Goal: Use online tool/utility: Utilize a website feature to perform a specific function

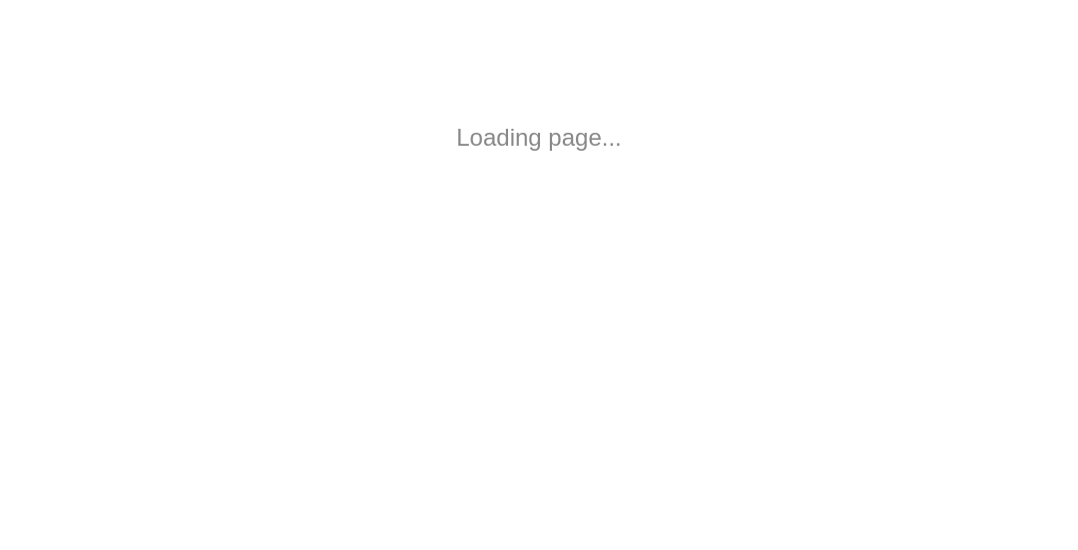
click at [900, 58] on body "Loading page..." at bounding box center [539, 138] width 1078 height 276
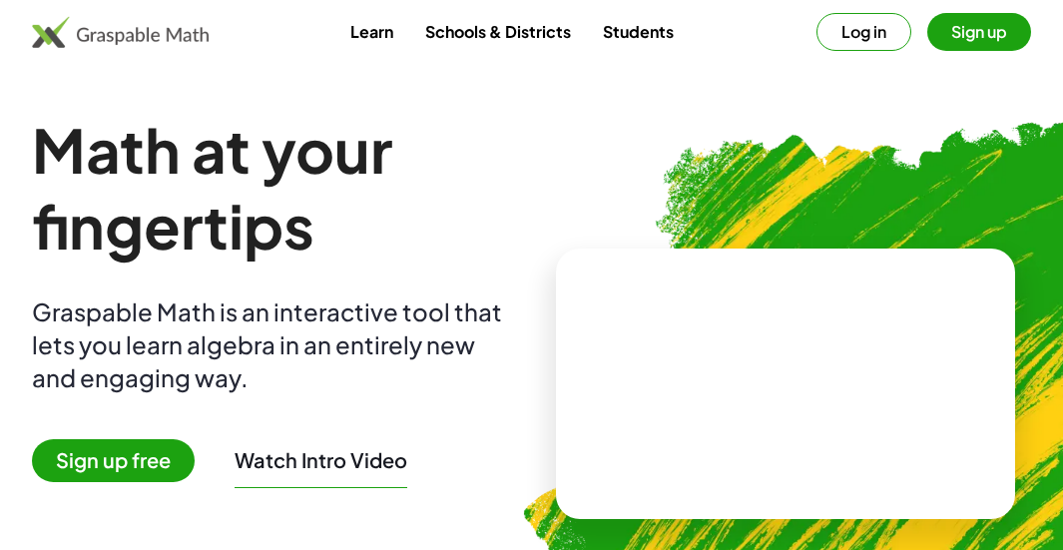
click at [111, 456] on span "Sign up free" at bounding box center [113, 460] width 163 height 43
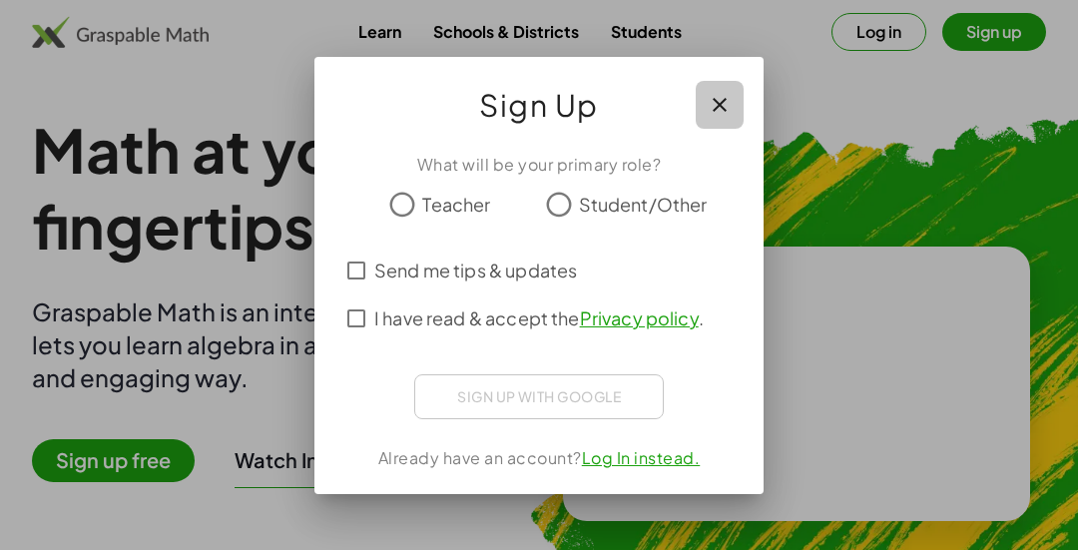
click at [728, 97] on icon "button" at bounding box center [720, 105] width 24 height 24
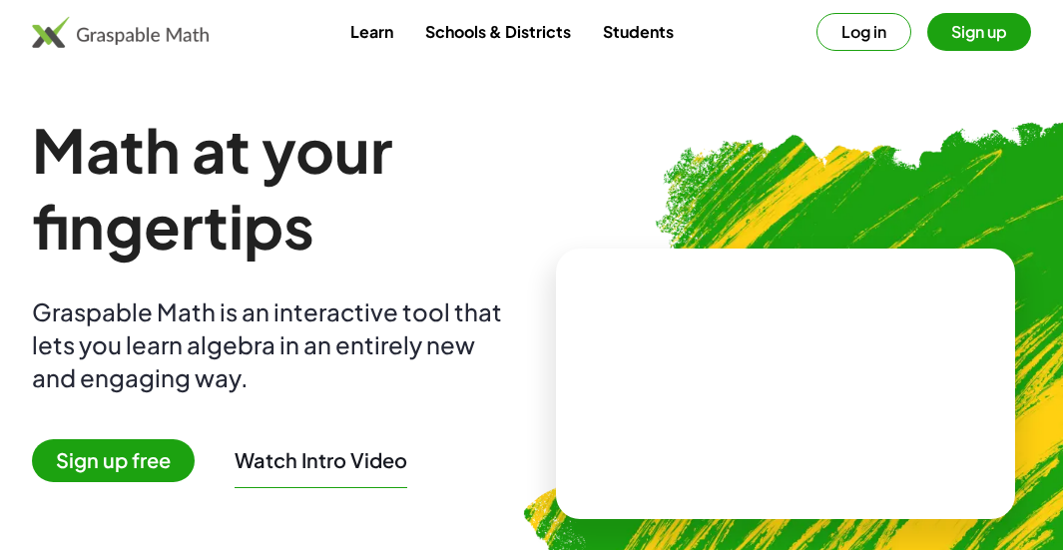
click at [992, 16] on button "Sign up" at bounding box center [980, 32] width 104 height 38
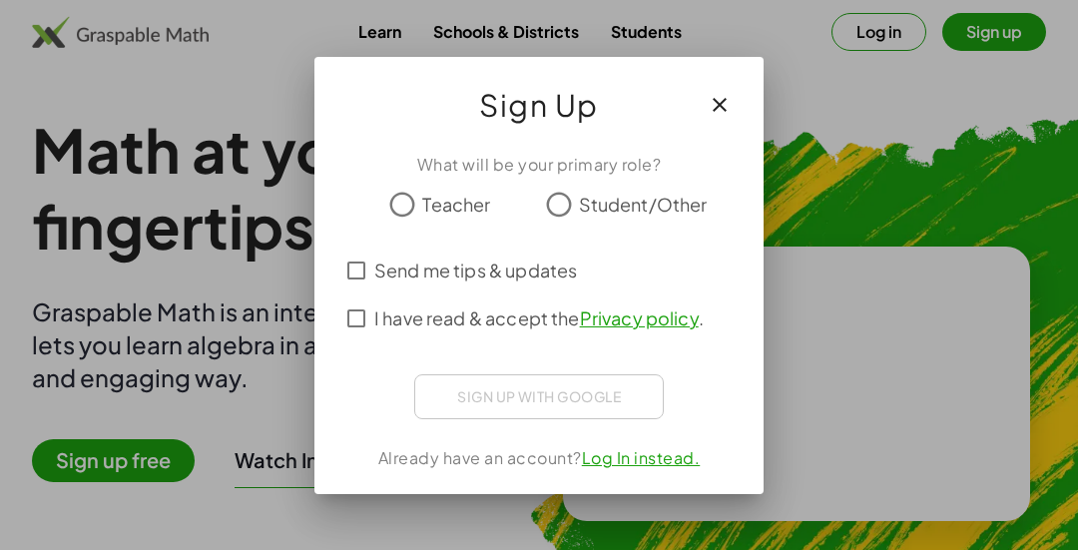
click at [716, 114] on icon "button" at bounding box center [720, 105] width 24 height 24
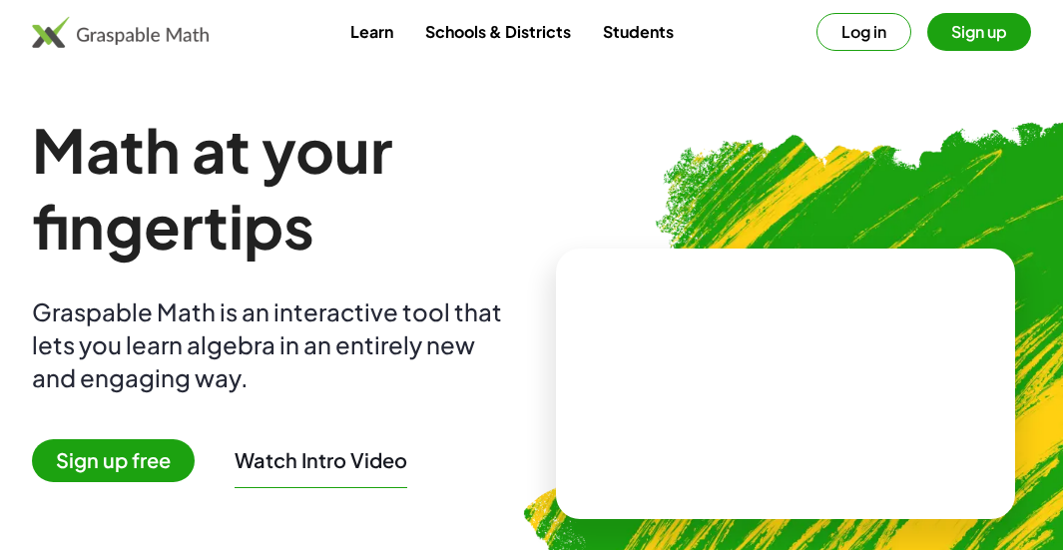
click at [882, 30] on button "Log in" at bounding box center [864, 32] width 95 height 38
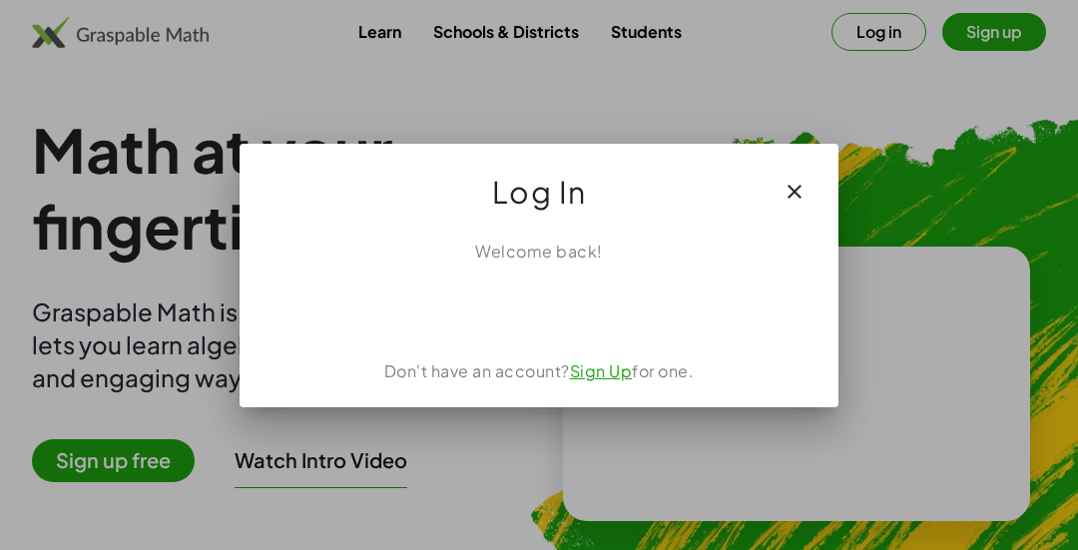
click at [800, 198] on icon "button" at bounding box center [795, 192] width 24 height 24
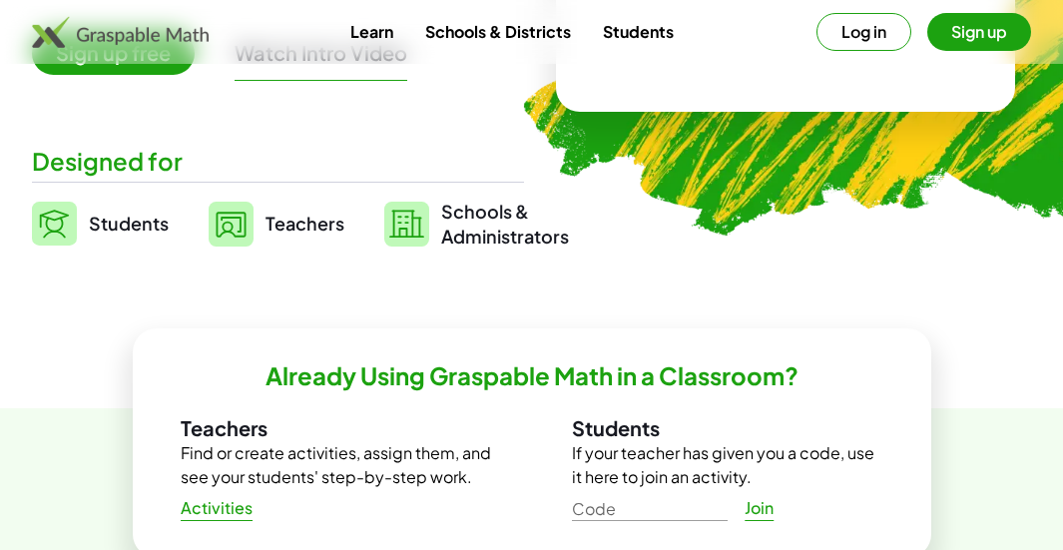
scroll to position [300, 0]
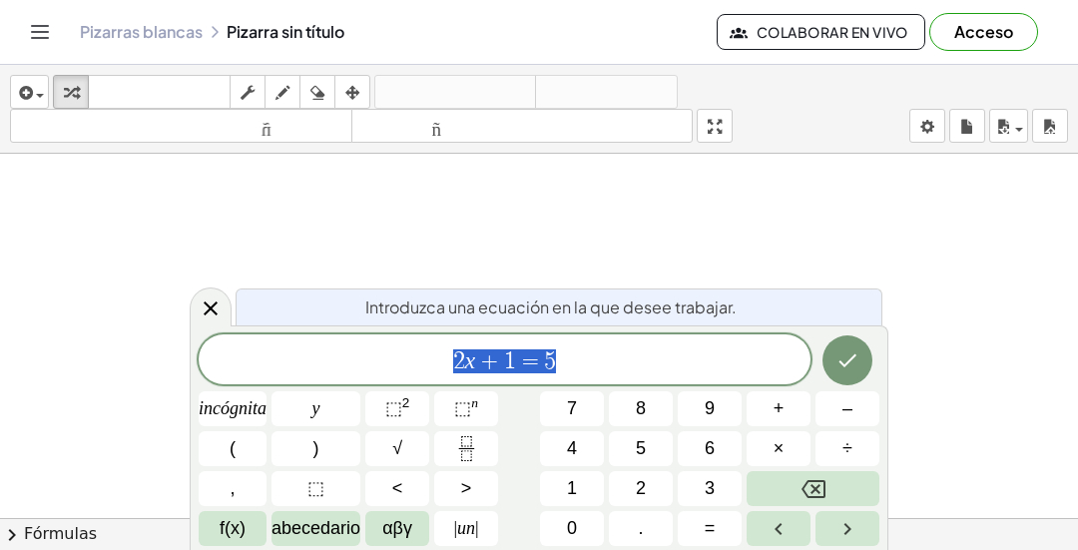
scroll to position [115, 0]
click at [853, 370] on icon "Hecho" at bounding box center [848, 360] width 24 height 24
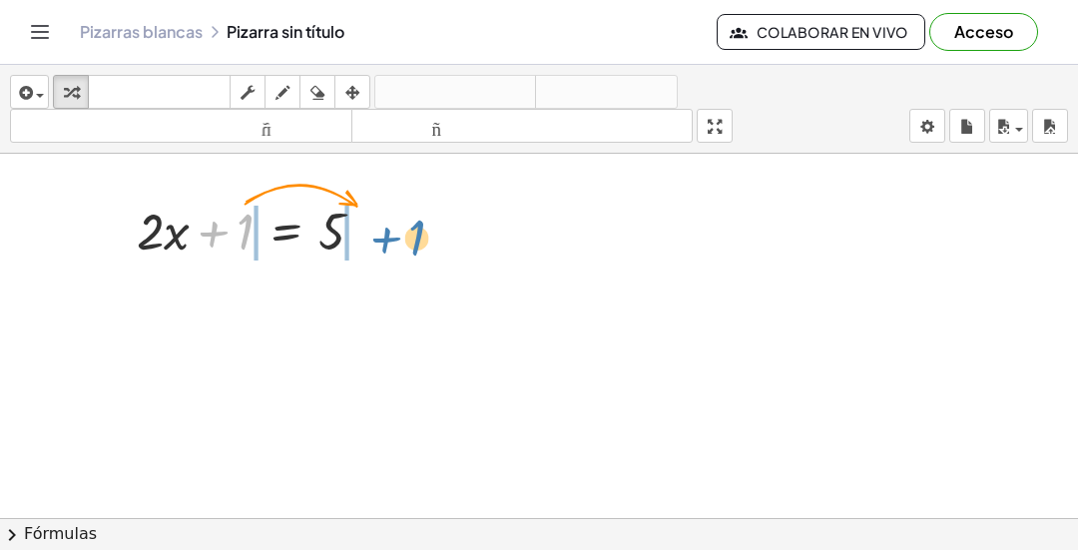
drag, startPoint x: 248, startPoint y: 236, endPoint x: 420, endPoint y: 241, distance: 172.8
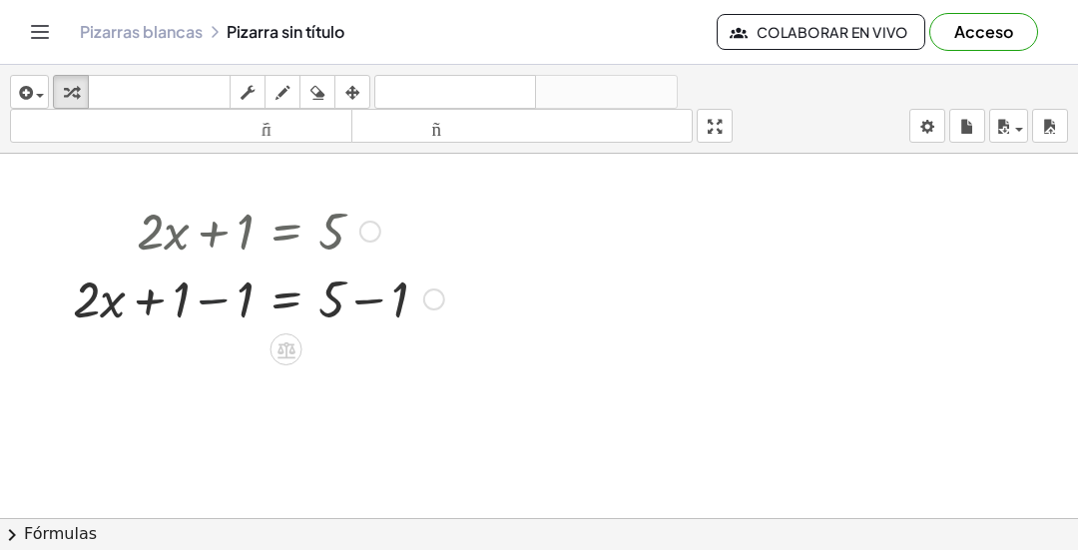
click at [220, 314] on div at bounding box center [258, 298] width 391 height 68
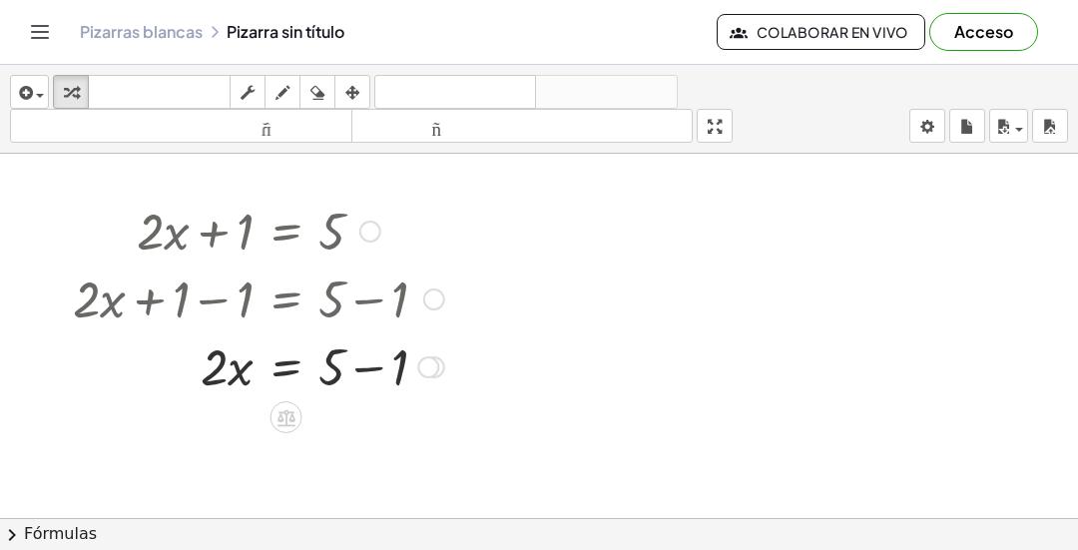
click at [367, 378] on div at bounding box center [258, 365] width 391 height 68
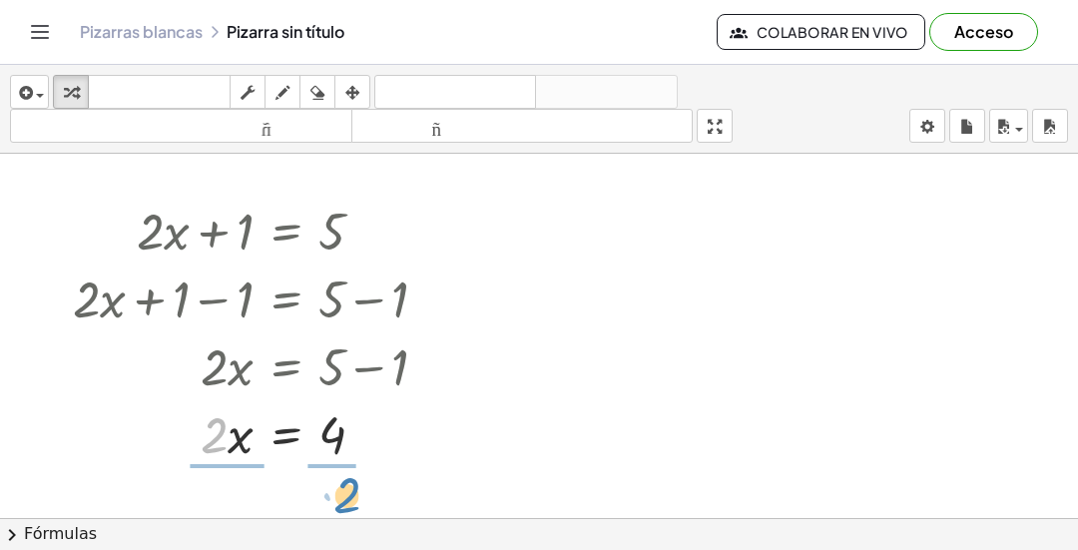
drag, startPoint x: 215, startPoint y: 442, endPoint x: 347, endPoint y: 502, distance: 145.7
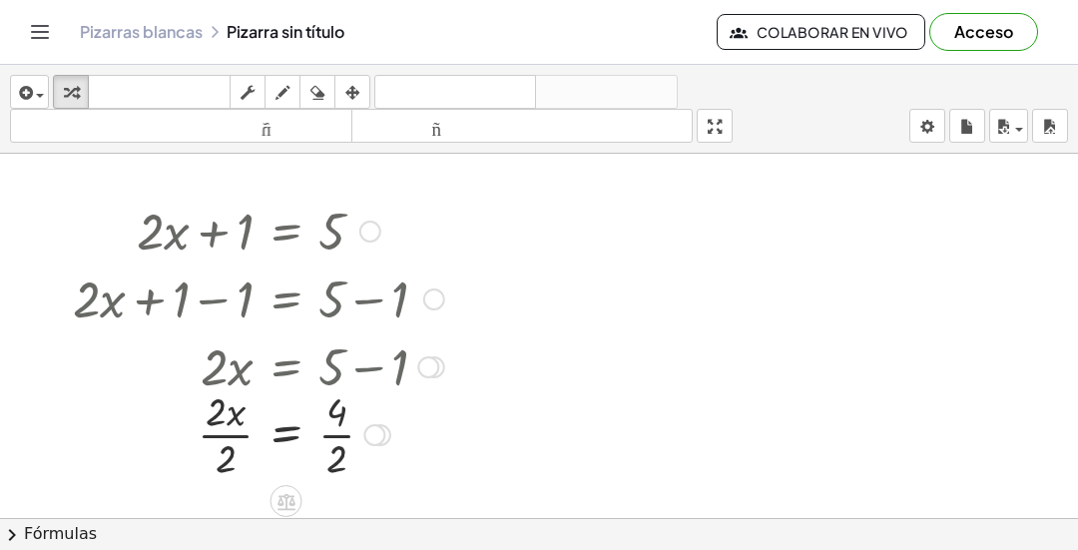
click at [340, 437] on div at bounding box center [258, 433] width 391 height 100
click at [232, 439] on div at bounding box center [258, 433] width 391 height 100
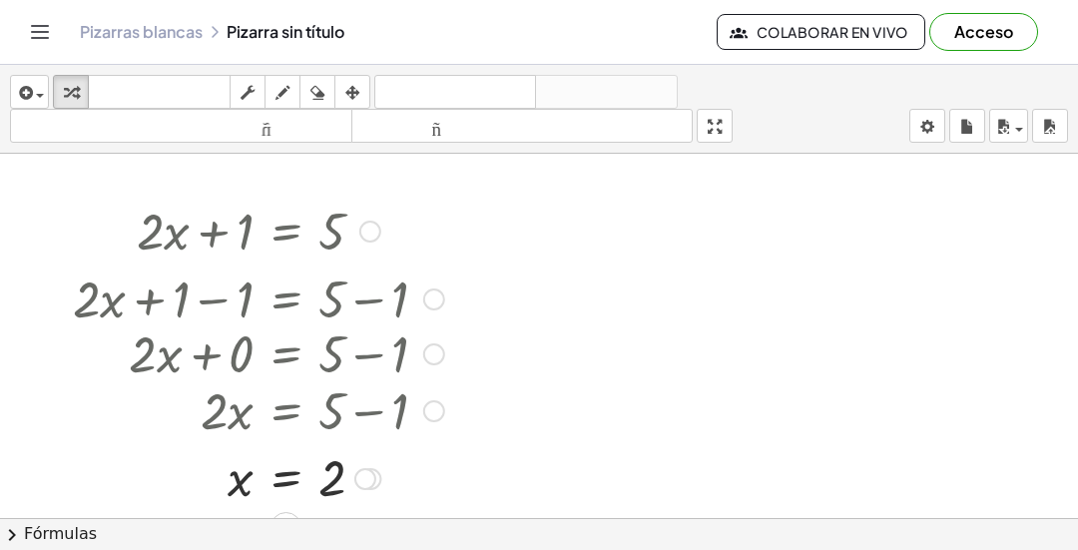
drag, startPoint x: 436, startPoint y: 373, endPoint x: 523, endPoint y: 506, distance: 158.7
click at [523, 510] on div "+ · 2 · x + 1 = 5 + · 2 · x + 1 − 1 = + 5 − 1 + · 2 · x + 0 = + 5 − 1 · 2 · x =…" at bounding box center [539, 403] width 1078 height 729
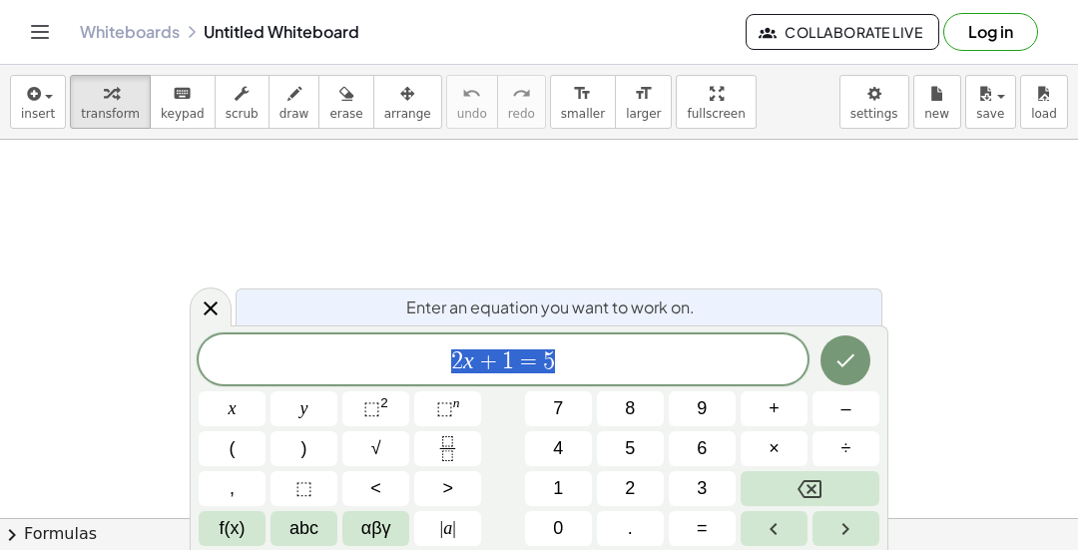
click at [695, 354] on span "2 x + 1 = 5" at bounding box center [503, 361] width 609 height 28
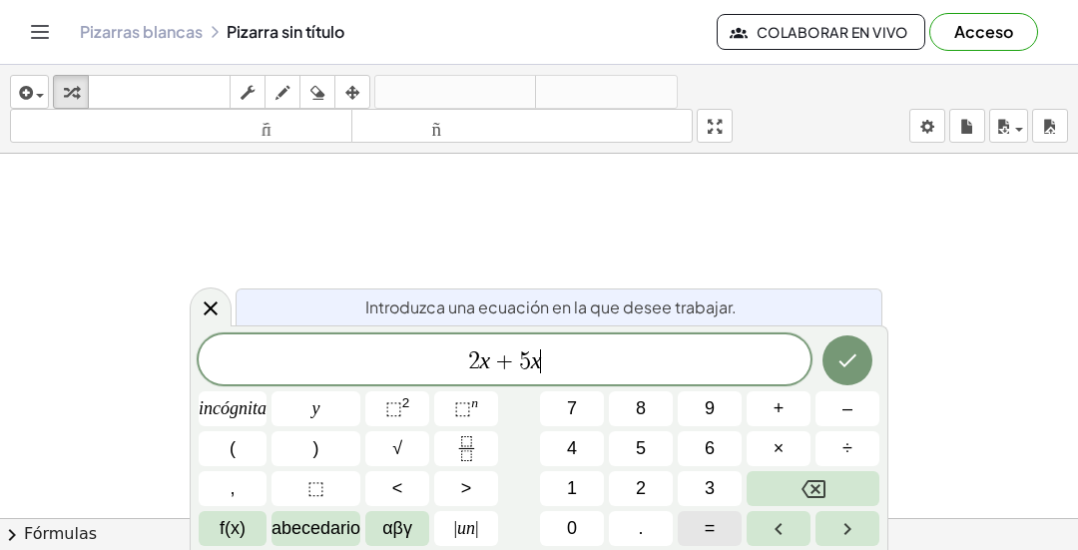
click at [706, 524] on font "=" at bounding box center [710, 528] width 11 height 20
click at [529, 357] on span "=" at bounding box center [541, 361] width 29 height 24
click at [586, 358] on span "2 x + 5 = ​" at bounding box center [505, 361] width 612 height 28
click at [862, 364] on button "Hecho" at bounding box center [848, 360] width 50 height 50
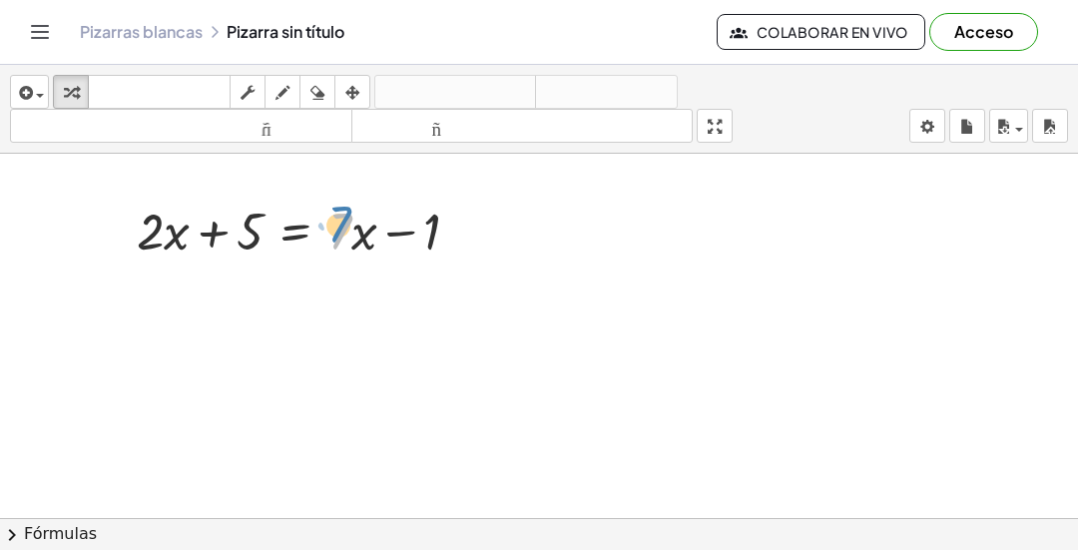
click at [347, 220] on div at bounding box center [306, 230] width 358 height 68
click at [354, 245] on div at bounding box center [306, 230] width 358 height 68
drag, startPoint x: 329, startPoint y: 223, endPoint x: 371, endPoint y: 249, distance: 49.3
click at [371, 249] on div at bounding box center [306, 230] width 358 height 68
drag, startPoint x: 362, startPoint y: 246, endPoint x: 354, endPoint y: 238, distance: 11.3
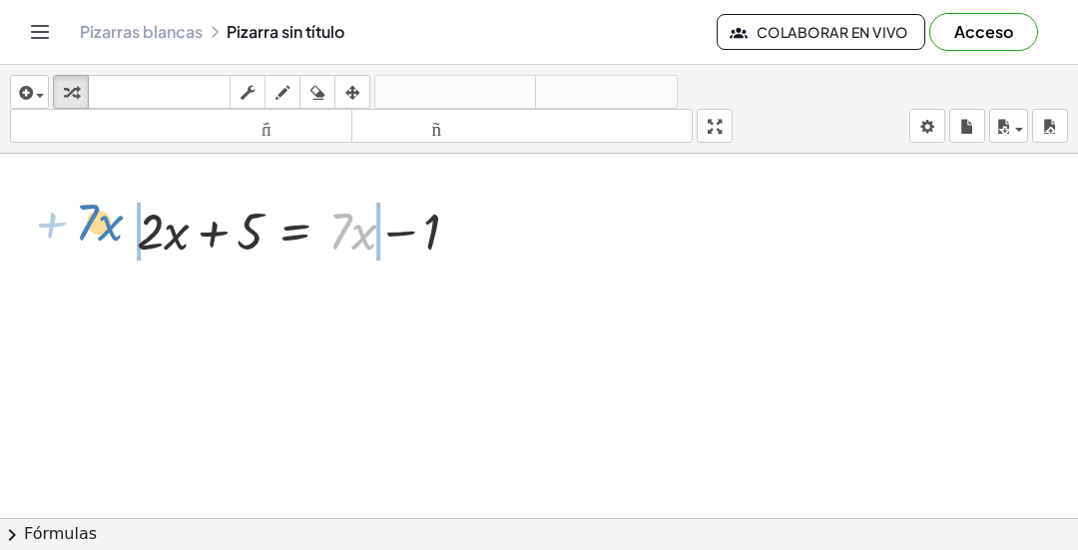
drag, startPoint x: 355, startPoint y: 233, endPoint x: 102, endPoint y: 224, distance: 253.8
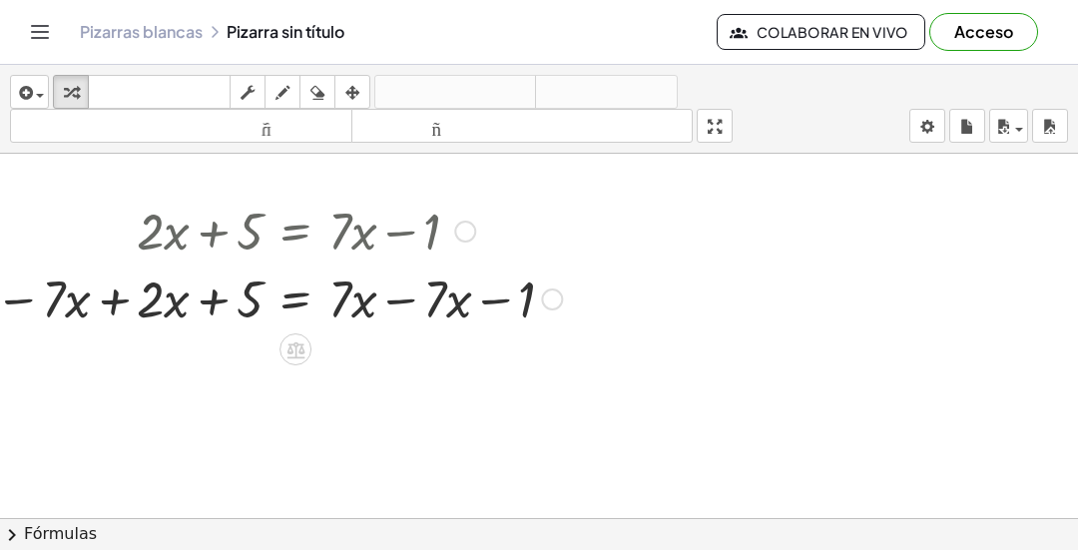
click at [390, 314] on div at bounding box center [306, 298] width 358 height 68
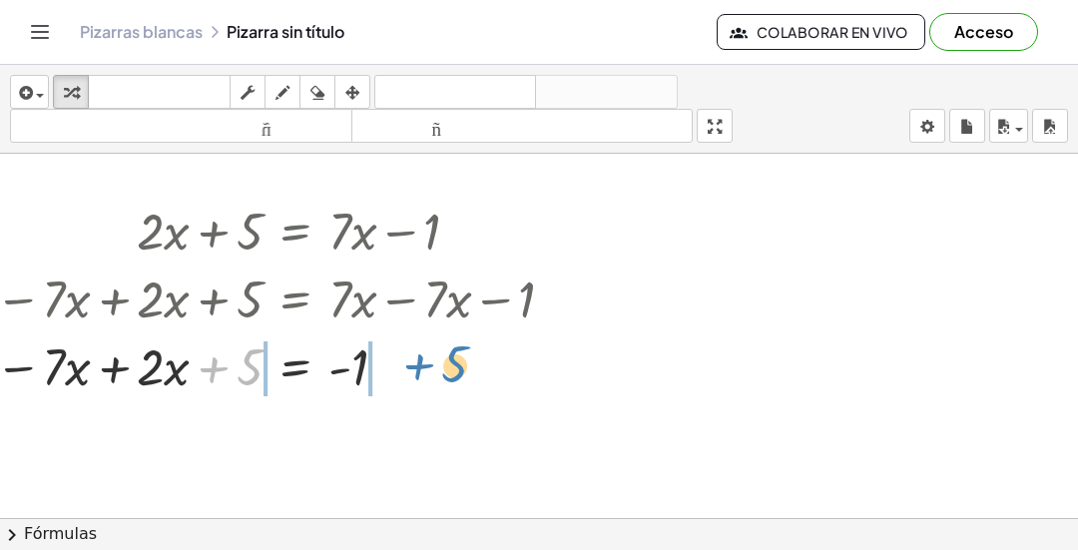
drag, startPoint x: 255, startPoint y: 375, endPoint x: 460, endPoint y: 371, distance: 205.7
click at [460, 371] on div at bounding box center [306, 365] width 358 height 68
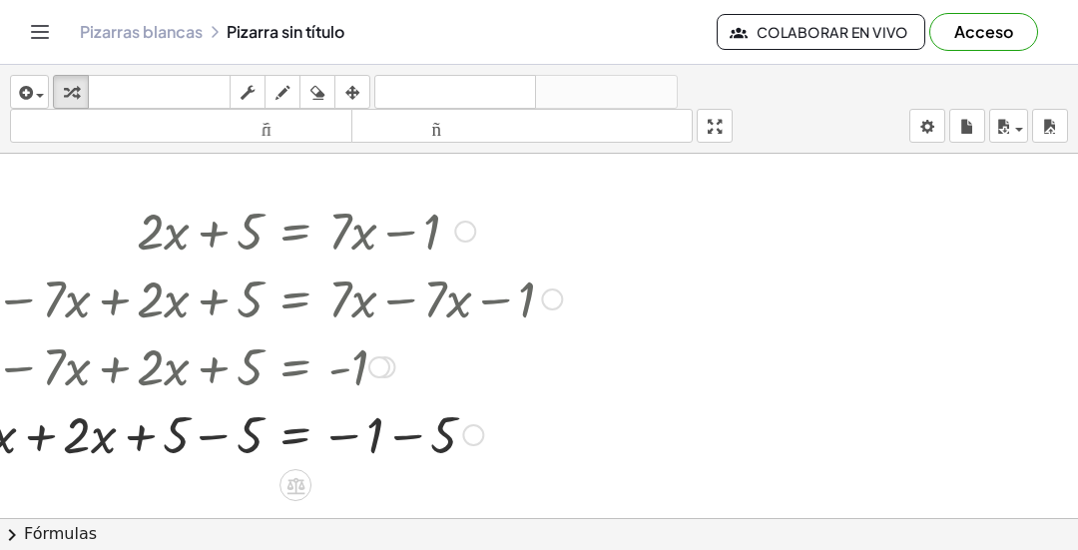
click at [400, 454] on div at bounding box center [306, 433] width 358 height 68
click at [219, 447] on div at bounding box center [306, 433] width 358 height 68
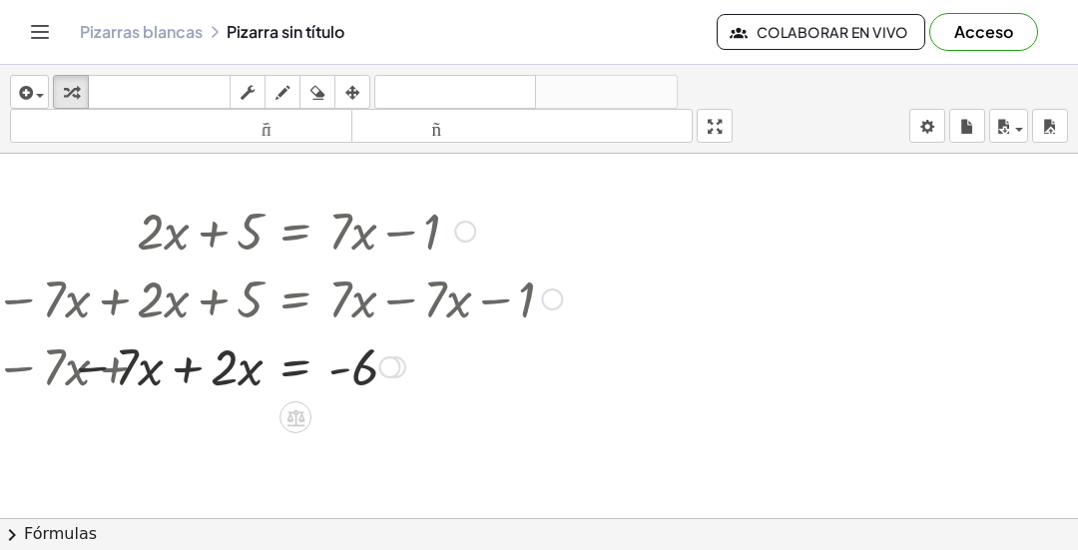
drag, startPoint x: 393, startPoint y: 438, endPoint x: 414, endPoint y: 366, distance: 74.9
click at [296, 367] on div "+ · 2 · x = - − · 7 · x 6" at bounding box center [296, 367] width 0 height 0
click at [240, 383] on div at bounding box center [306, 365] width 358 height 68
drag, startPoint x: 218, startPoint y: 370, endPoint x: 257, endPoint y: 383, distance: 41.0
click at [257, 383] on div at bounding box center [306, 365] width 358 height 68
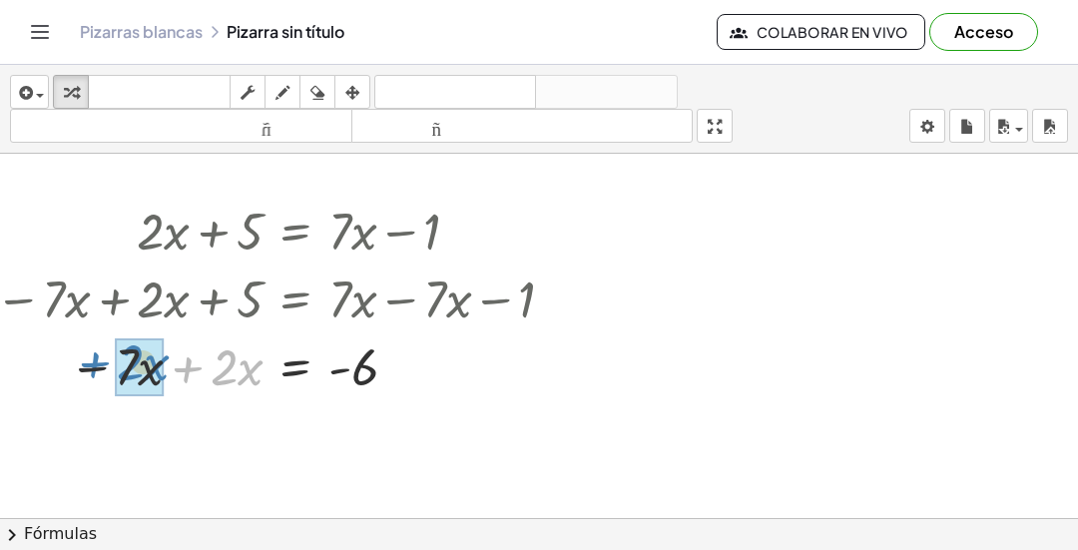
drag, startPoint x: 245, startPoint y: 378, endPoint x: 151, endPoint y: 373, distance: 94.0
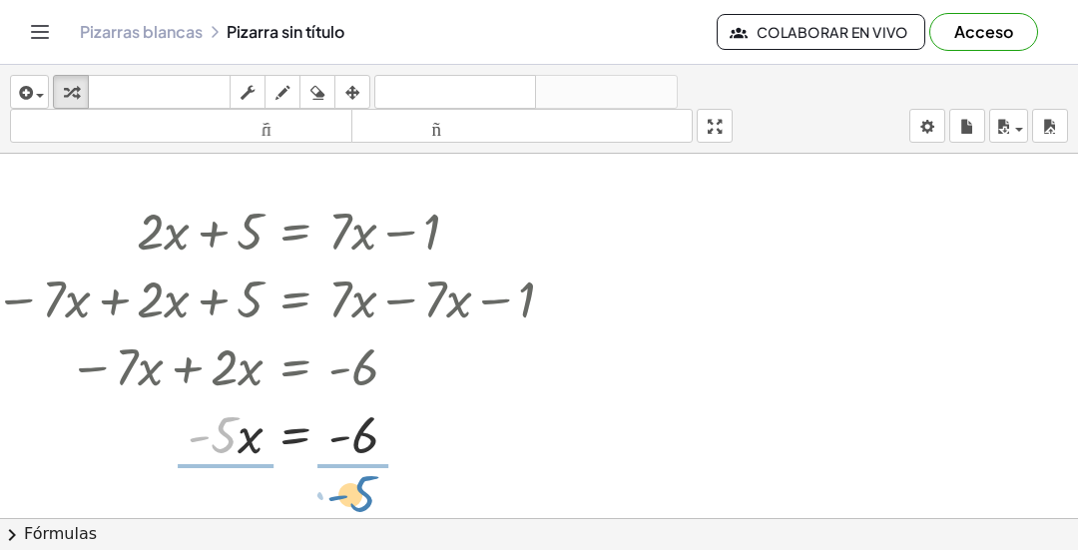
drag, startPoint x: 230, startPoint y: 438, endPoint x: 368, endPoint y: 497, distance: 150.8
click at [368, 497] on div "+ · 2 · x + 5 = + · 7 · x − 1 − · 7 · x + · 2 · x + 5 = + · 7 · x − · 7 · x − 1…" at bounding box center [539, 543] width 1078 height 779
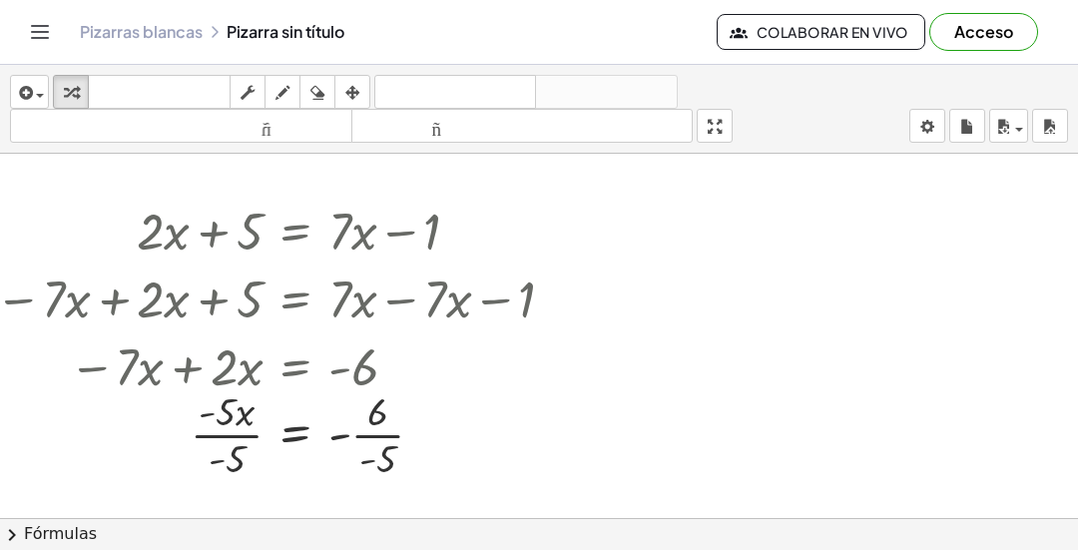
scroll to position [100, 0]
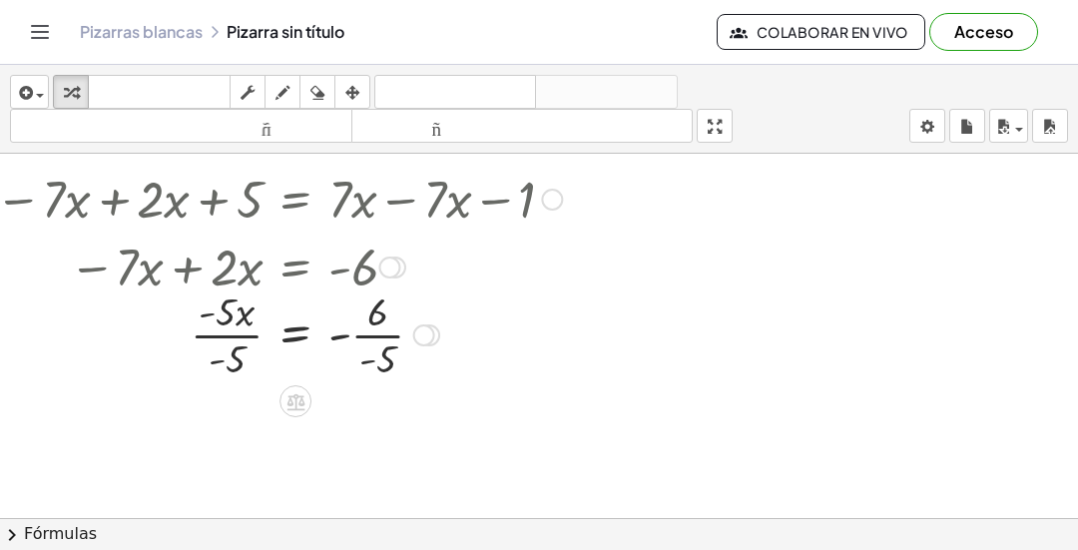
click at [214, 339] on div at bounding box center [306, 334] width 358 height 100
